Goal: Task Accomplishment & Management: Use online tool/utility

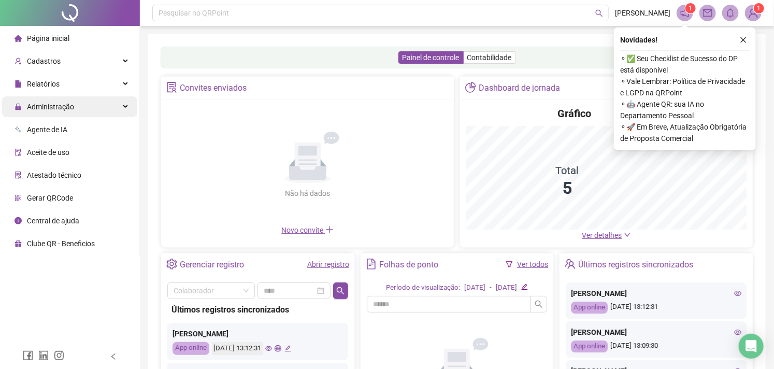
click at [104, 112] on div "Administração" at bounding box center [69, 106] width 135 height 21
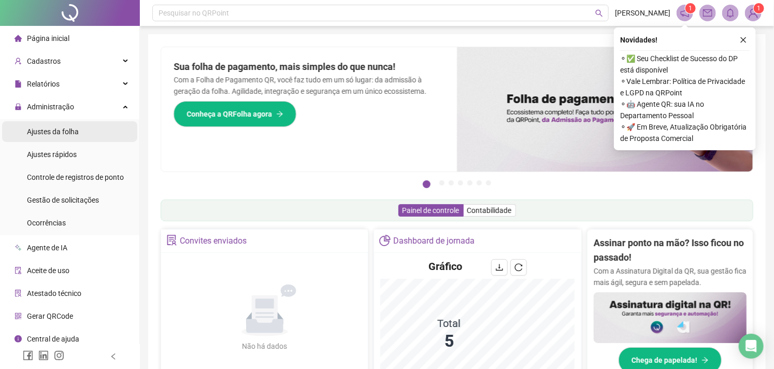
click at [54, 130] on span "Ajustes da folha" at bounding box center [53, 131] width 52 height 8
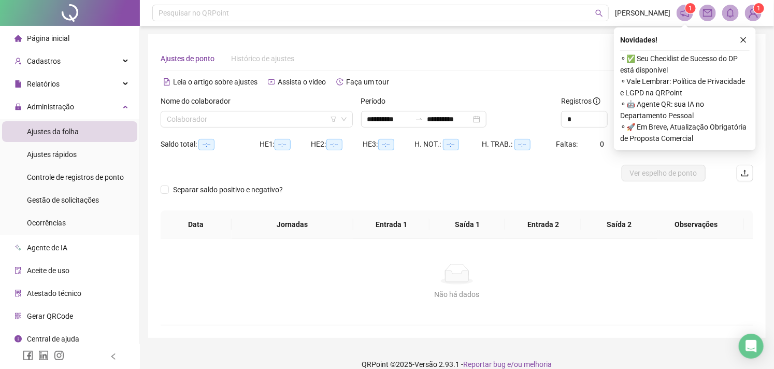
type input "**********"
click at [370, 111] on div "**********" at bounding box center [423, 119] width 125 height 17
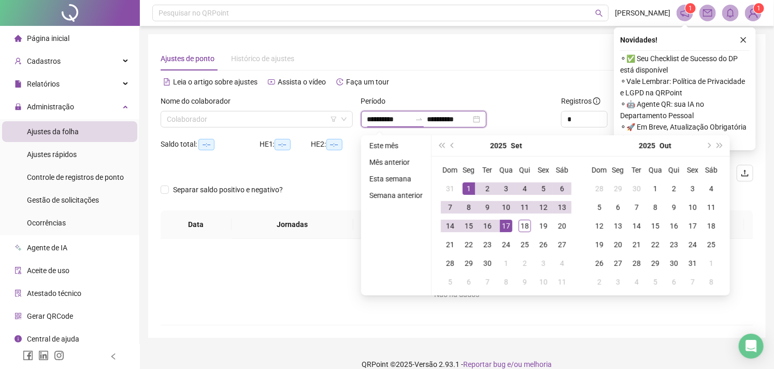
click at [376, 126] on div "**********" at bounding box center [423, 119] width 125 height 17
click at [457, 140] on button "prev-year" at bounding box center [452, 145] width 11 height 21
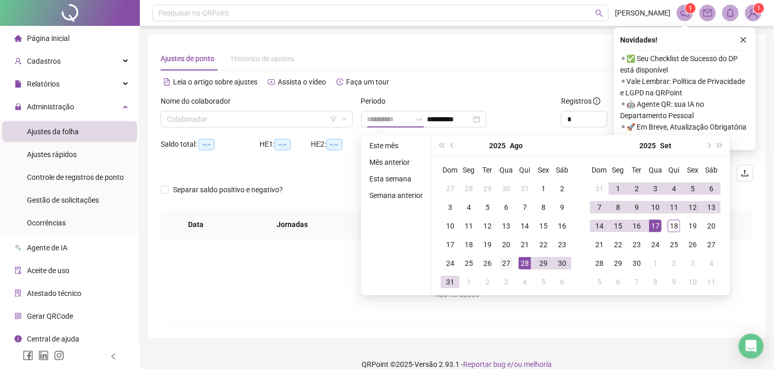
type input "**********"
click at [511, 260] on div "27" at bounding box center [506, 263] width 12 height 12
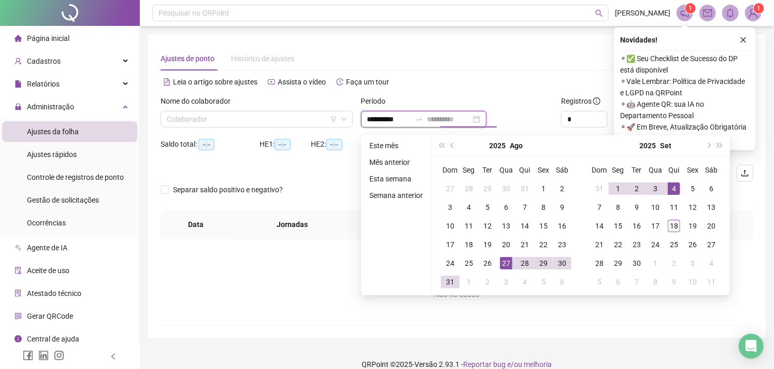
type input "**********"
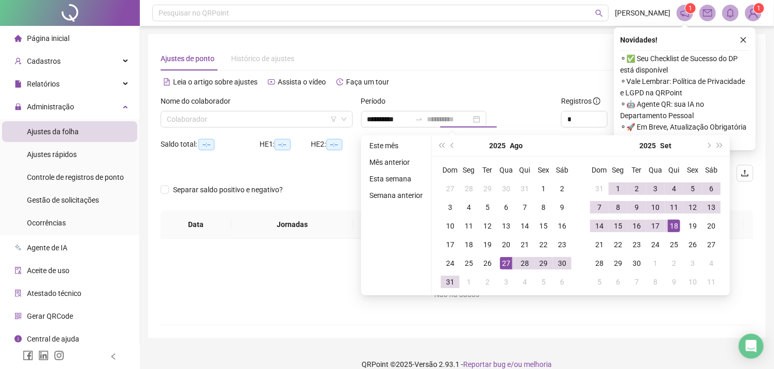
click at [674, 228] on div "18" at bounding box center [674, 226] width 12 height 12
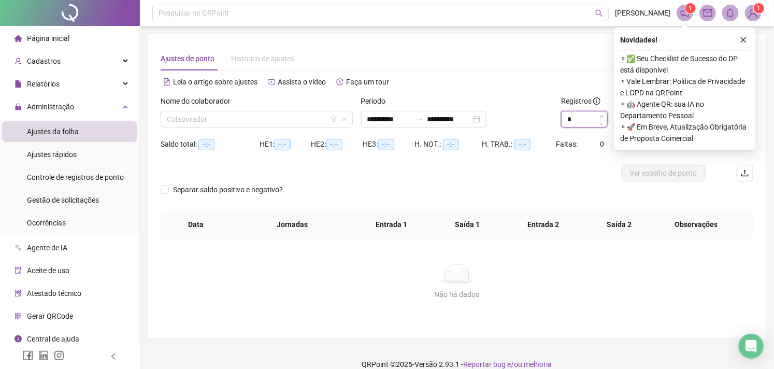
click at [600, 116] on icon "up" at bounding box center [602, 117] width 4 height 4
type input "*"
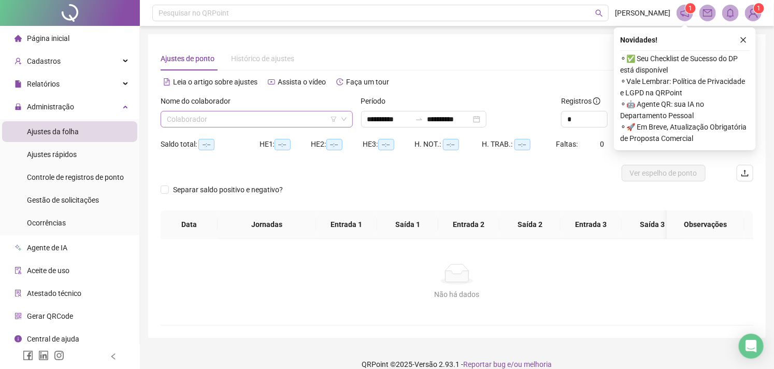
click at [314, 118] on input "search" at bounding box center [252, 119] width 171 height 16
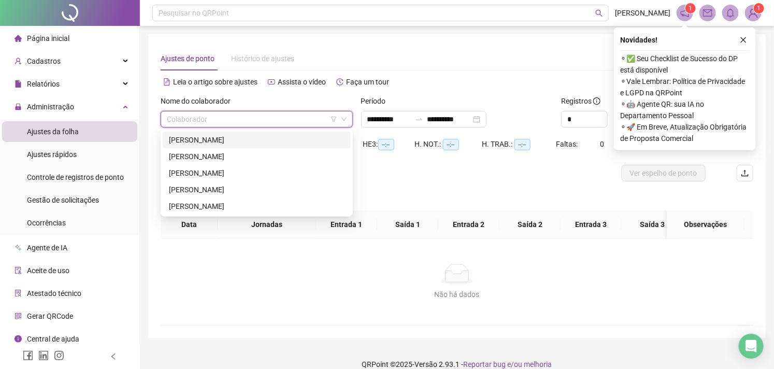
click at [270, 138] on div "[PERSON_NAME]" at bounding box center [257, 139] width 176 height 11
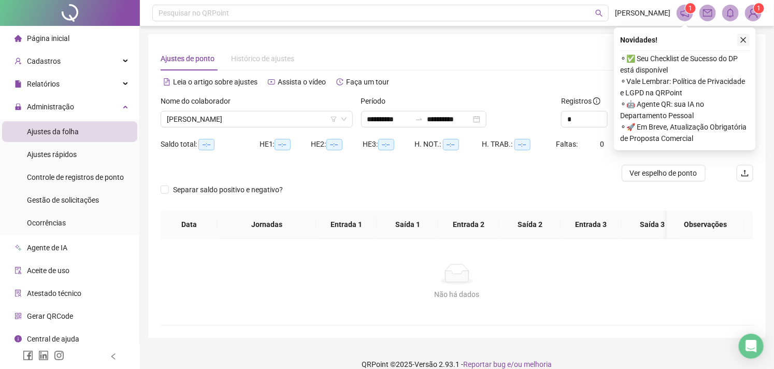
click at [747, 36] on icon "close" at bounding box center [743, 39] width 7 height 7
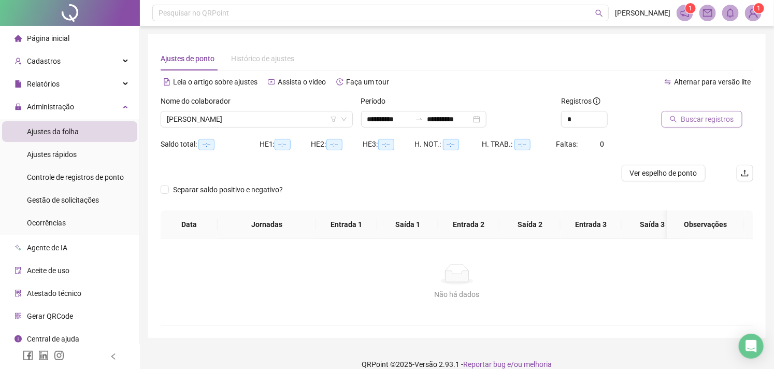
click at [682, 117] on span "Buscar registros" at bounding box center [708, 119] width 53 height 11
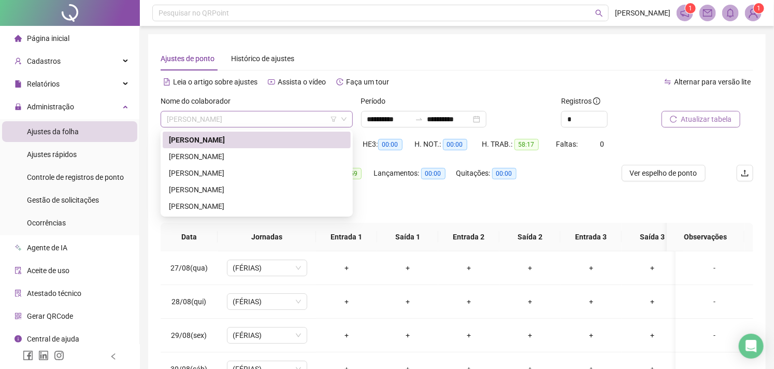
click at [305, 125] on span "[PERSON_NAME]" at bounding box center [257, 119] width 180 height 16
click at [226, 159] on div "[PERSON_NAME]" at bounding box center [257, 156] width 176 height 11
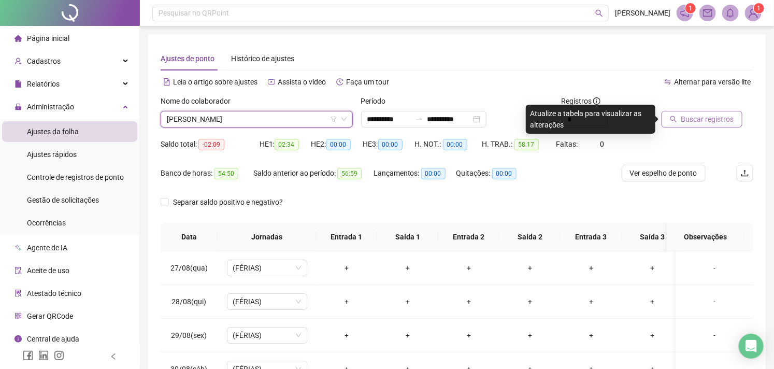
click at [701, 123] on span "Buscar registros" at bounding box center [708, 119] width 53 height 11
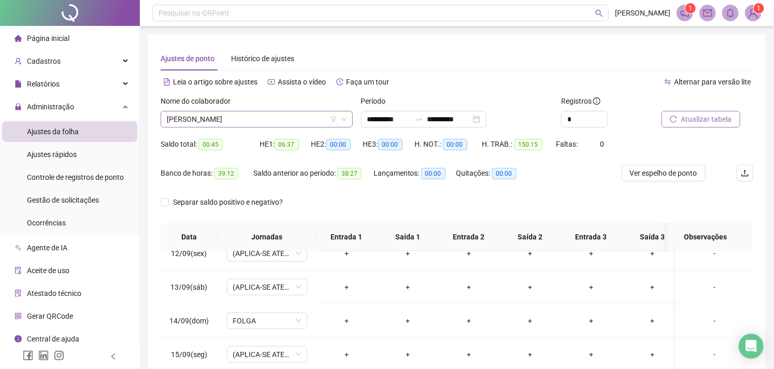
click at [281, 120] on span "[PERSON_NAME]" at bounding box center [257, 119] width 180 height 16
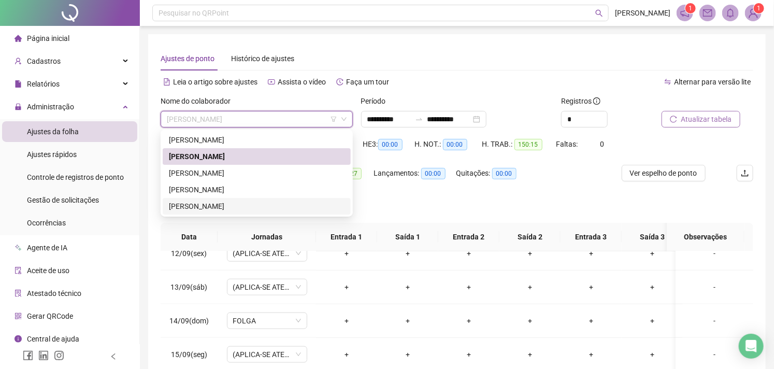
click at [232, 199] on div "[PERSON_NAME]" at bounding box center [257, 206] width 188 height 17
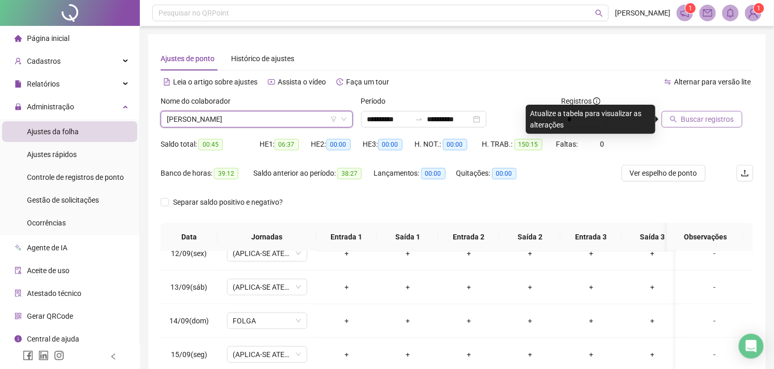
click at [273, 121] on span "[PERSON_NAME]" at bounding box center [257, 119] width 180 height 16
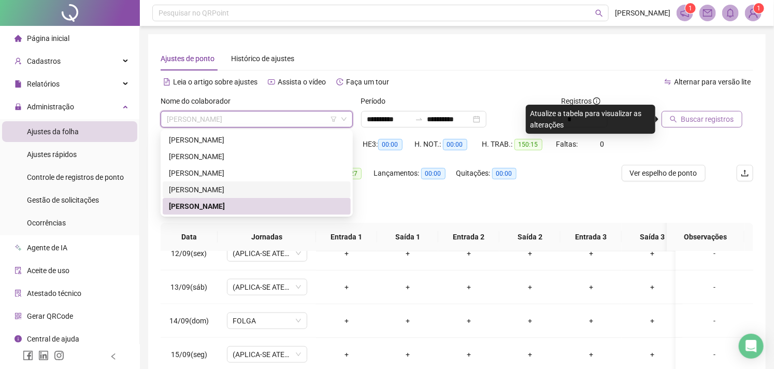
click at [246, 187] on div "[PERSON_NAME]" at bounding box center [257, 189] width 176 height 11
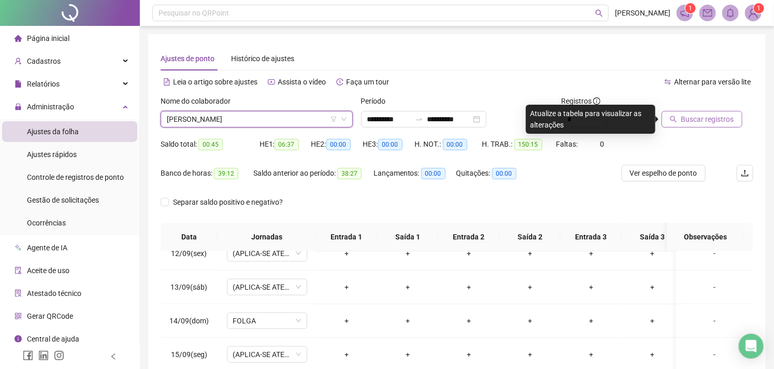
click at [703, 115] on span "Buscar registros" at bounding box center [708, 119] width 53 height 11
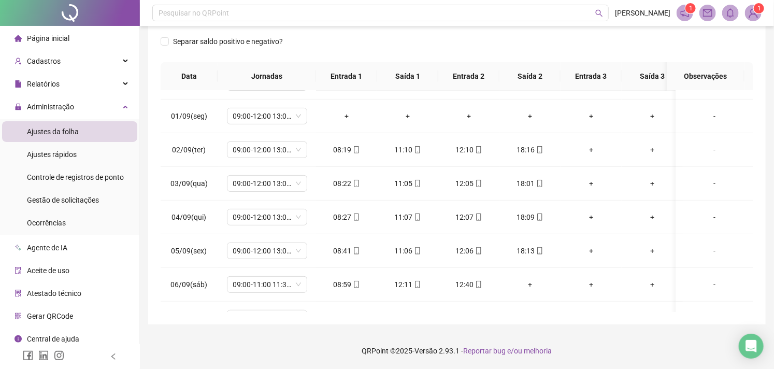
scroll to position [275, 0]
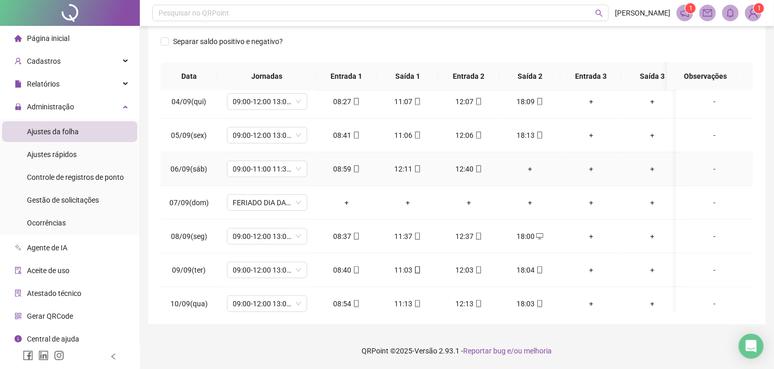
click at [527, 169] on div "+" at bounding box center [530, 168] width 45 height 11
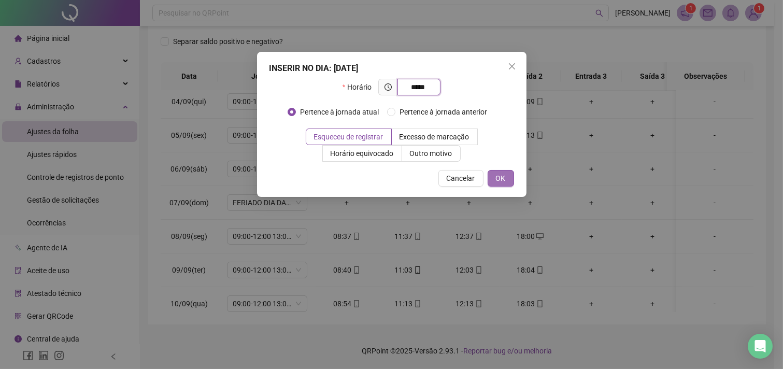
type input "*****"
click at [488, 179] on button "OK" at bounding box center [501, 178] width 26 height 17
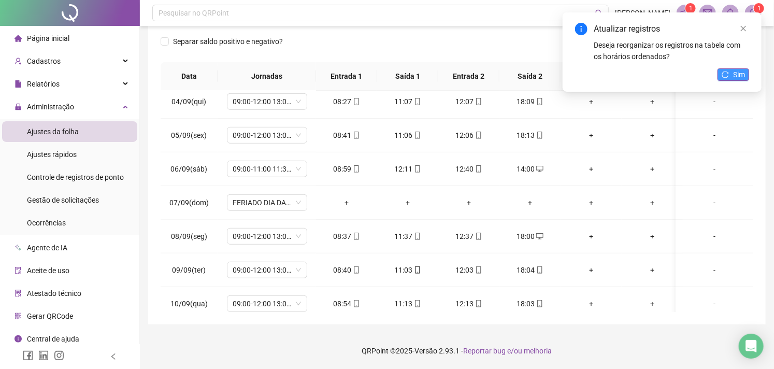
click at [726, 76] on icon "reload" at bounding box center [725, 74] width 7 height 7
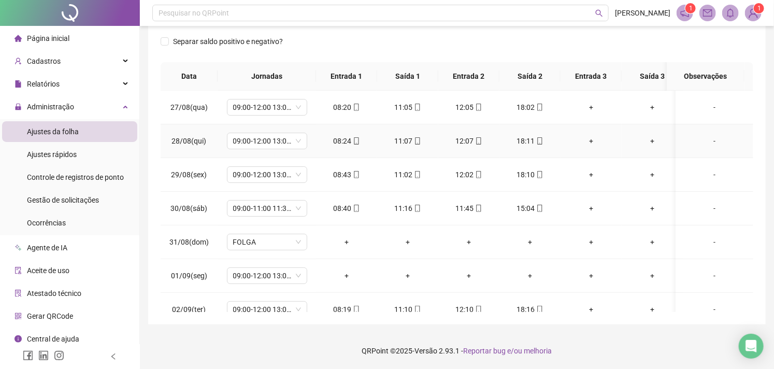
scroll to position [0, 0]
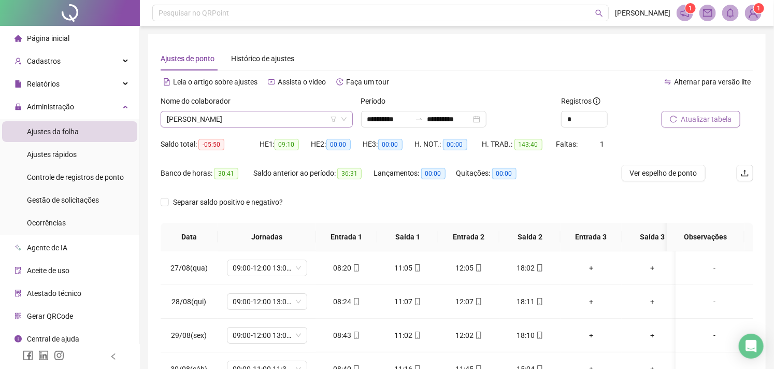
click at [281, 125] on span "[PERSON_NAME]" at bounding box center [257, 119] width 180 height 16
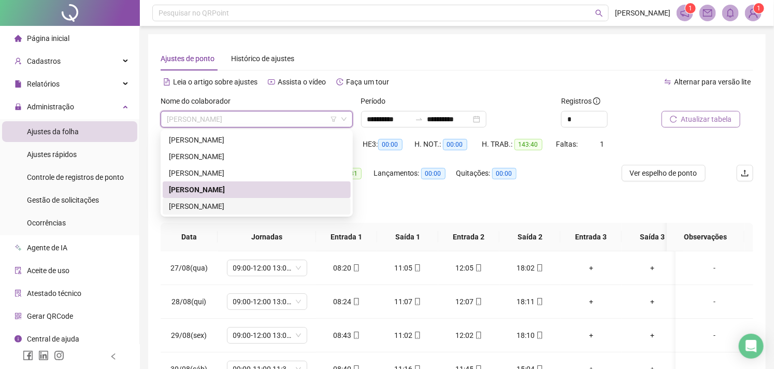
click at [246, 201] on div "[PERSON_NAME]" at bounding box center [257, 206] width 176 height 11
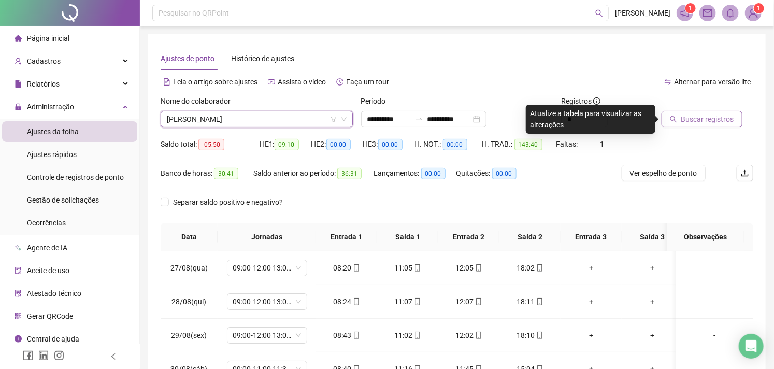
click at [681, 138] on div "Saldo total: -05:50 HE 1: 09:10 HE 2: 00:00 HE 3: 00:00 H. NOT.: 00:00 H. TRAB.…" at bounding box center [457, 150] width 593 height 29
click at [696, 123] on span "Buscar registros" at bounding box center [708, 119] width 53 height 11
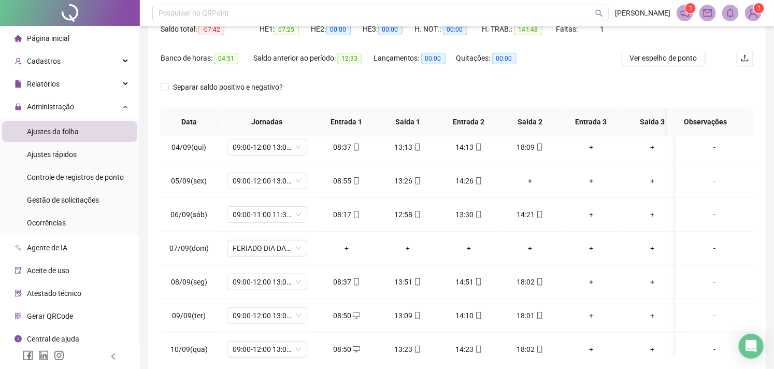
scroll to position [218, 0]
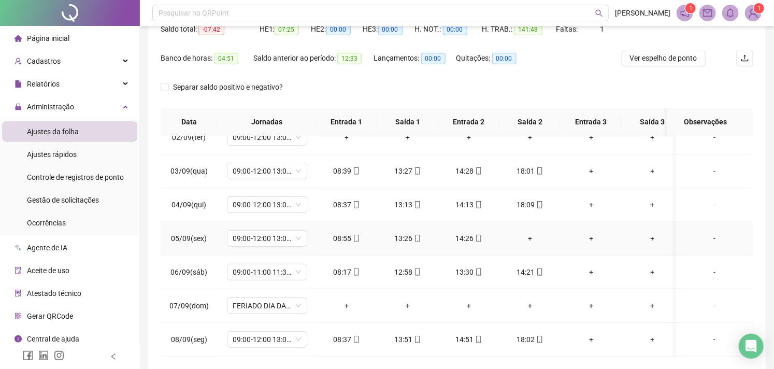
click at [532, 238] on div "+" at bounding box center [530, 238] width 45 height 11
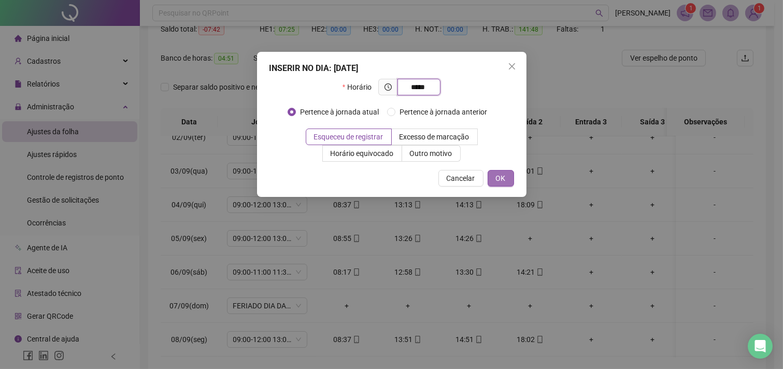
type input "*****"
click at [503, 172] on button "OK" at bounding box center [501, 178] width 26 height 17
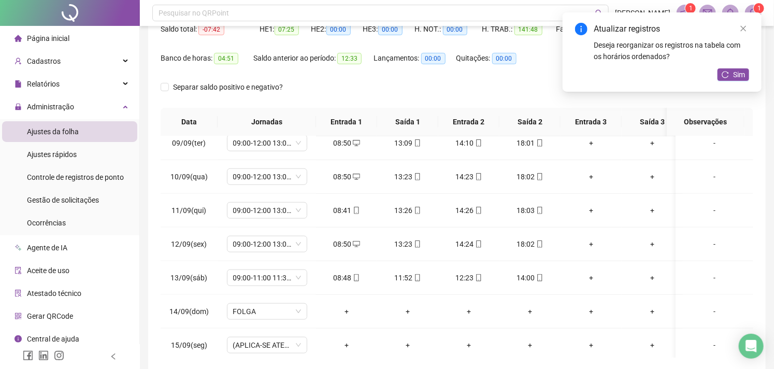
scroll to position [563, 0]
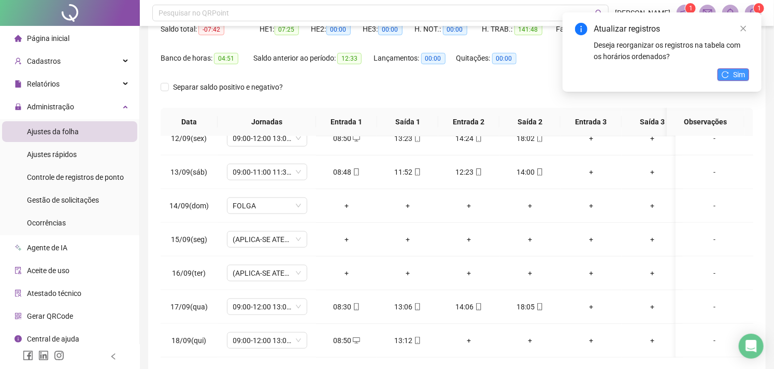
click at [727, 79] on button "Sim" at bounding box center [734, 74] width 32 height 12
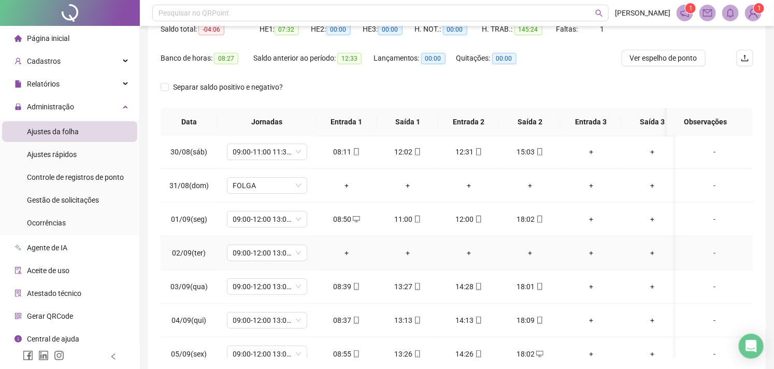
scroll to position [45, 0]
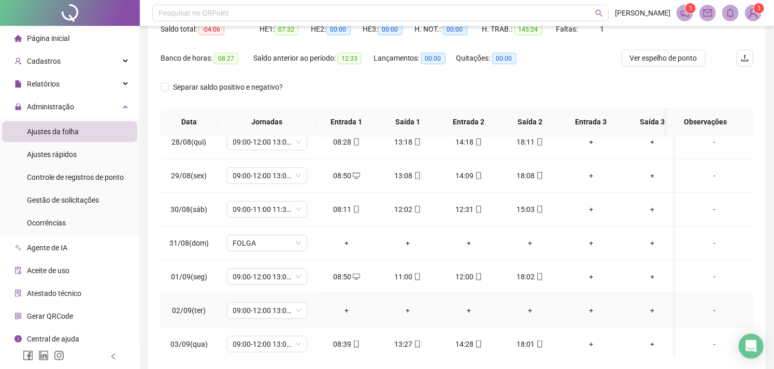
click at [707, 309] on div "-" at bounding box center [714, 310] width 61 height 11
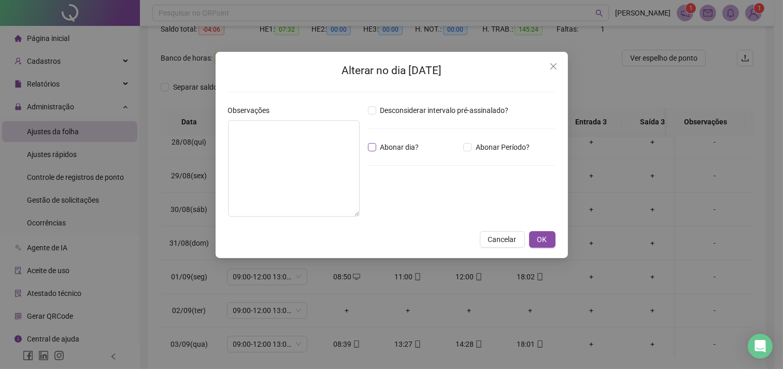
click at [381, 141] on span "Abonar dia?" at bounding box center [399, 146] width 47 height 11
click at [314, 144] on textarea at bounding box center [294, 168] width 132 height 96
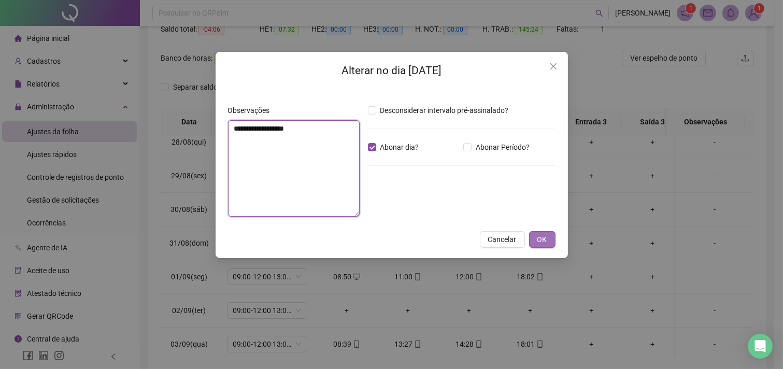
type textarea "**********"
click at [537, 235] on span "OK" at bounding box center [542, 239] width 10 height 11
